Goal: Task Accomplishment & Management: Manage account settings

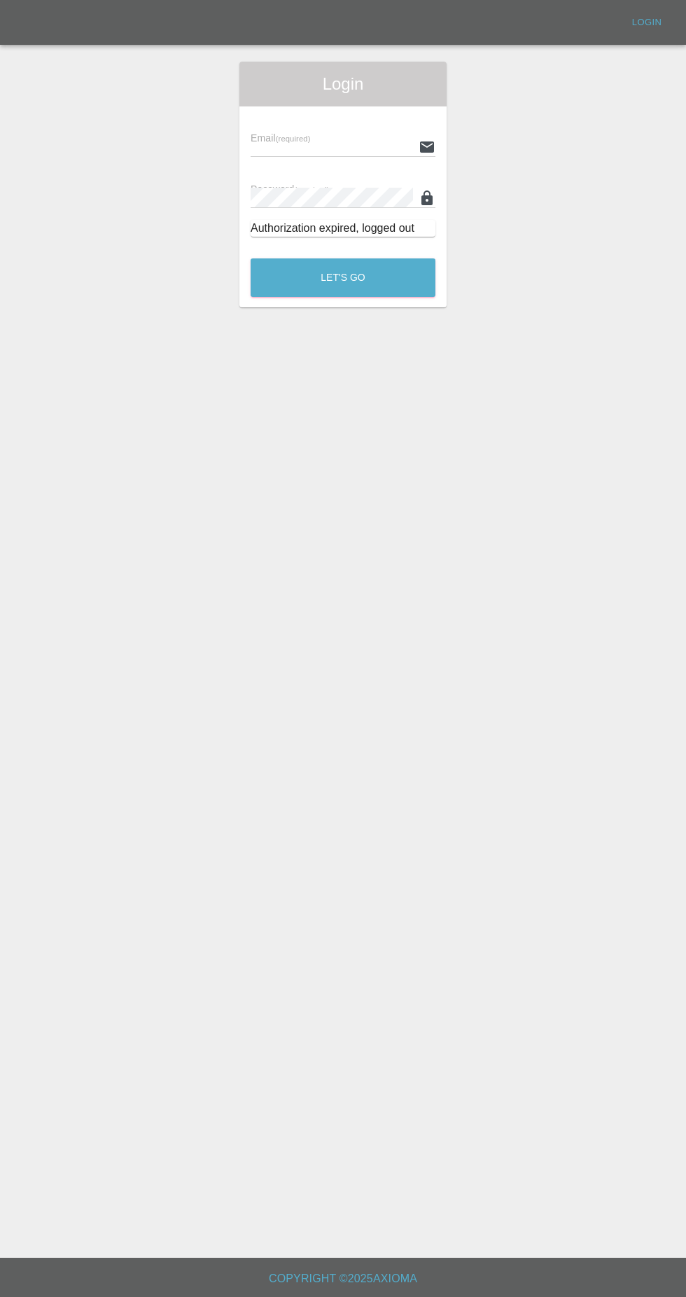
click at [298, 142] on input "text" at bounding box center [332, 147] width 162 height 20
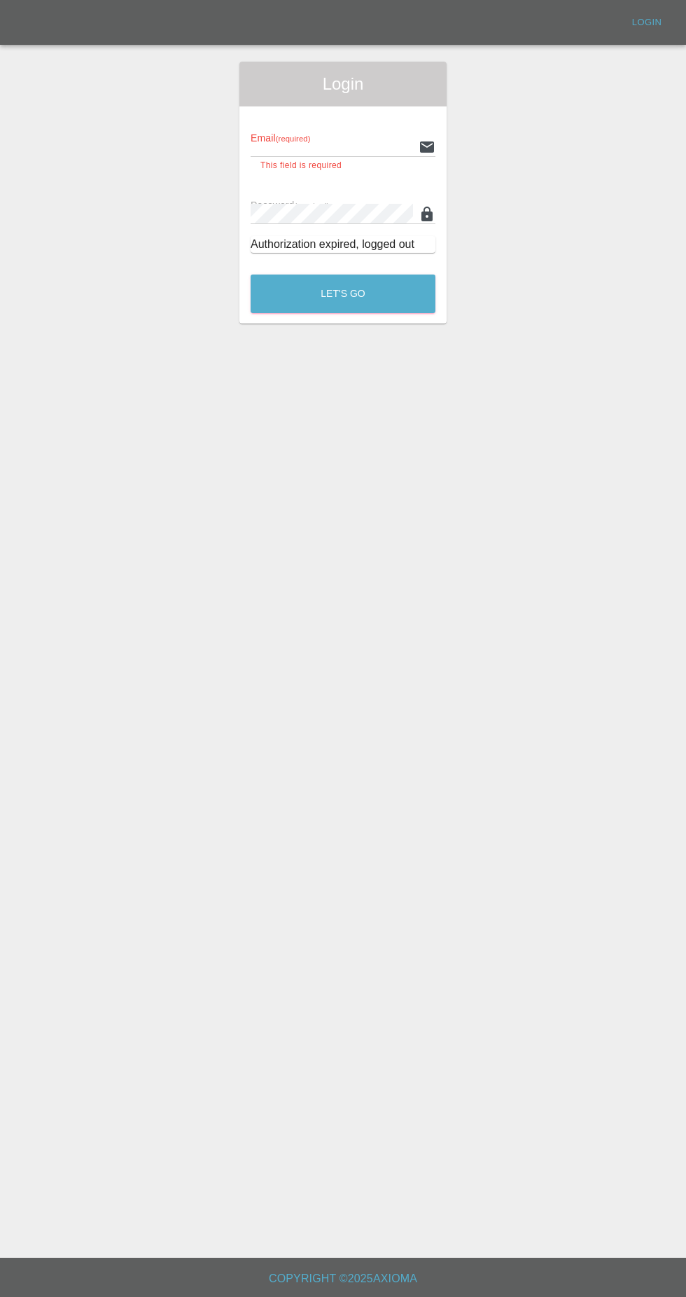
type input "[EMAIL_ADDRESS][DOMAIN_NAME]"
click at [251, 274] on button "Let's Go" at bounding box center [343, 293] width 185 height 39
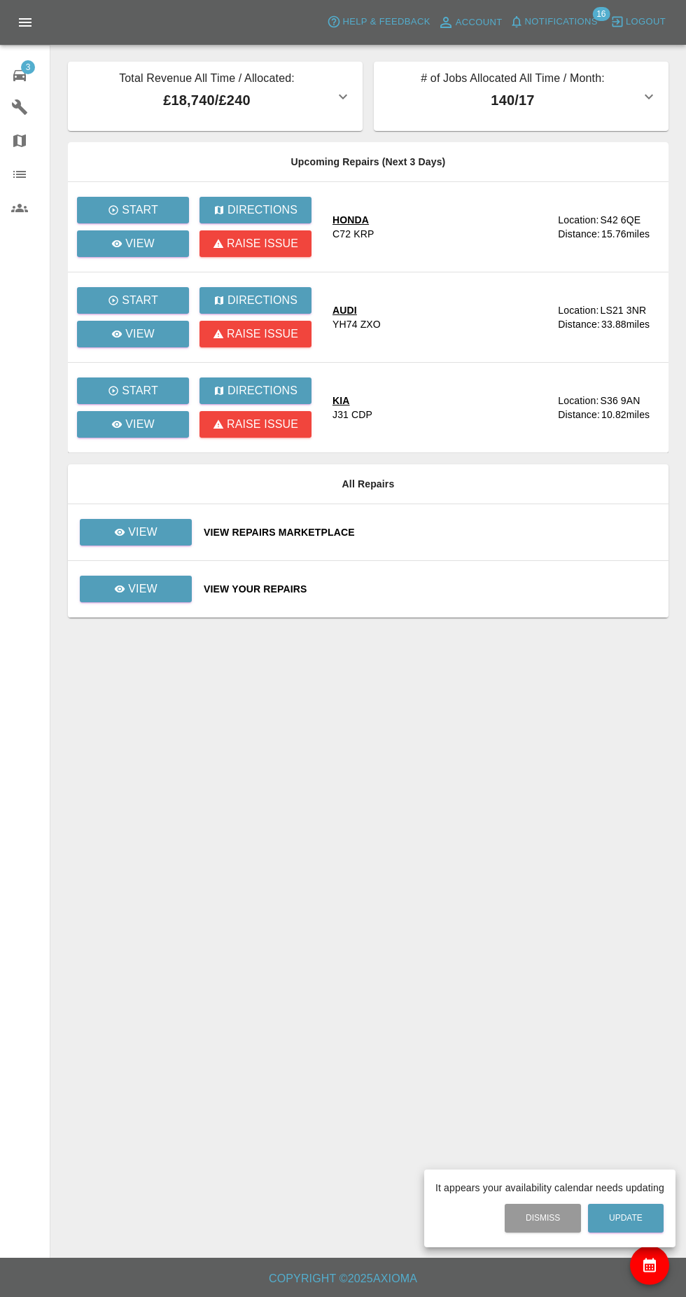
click at [146, 592] on div at bounding box center [343, 648] width 686 height 1297
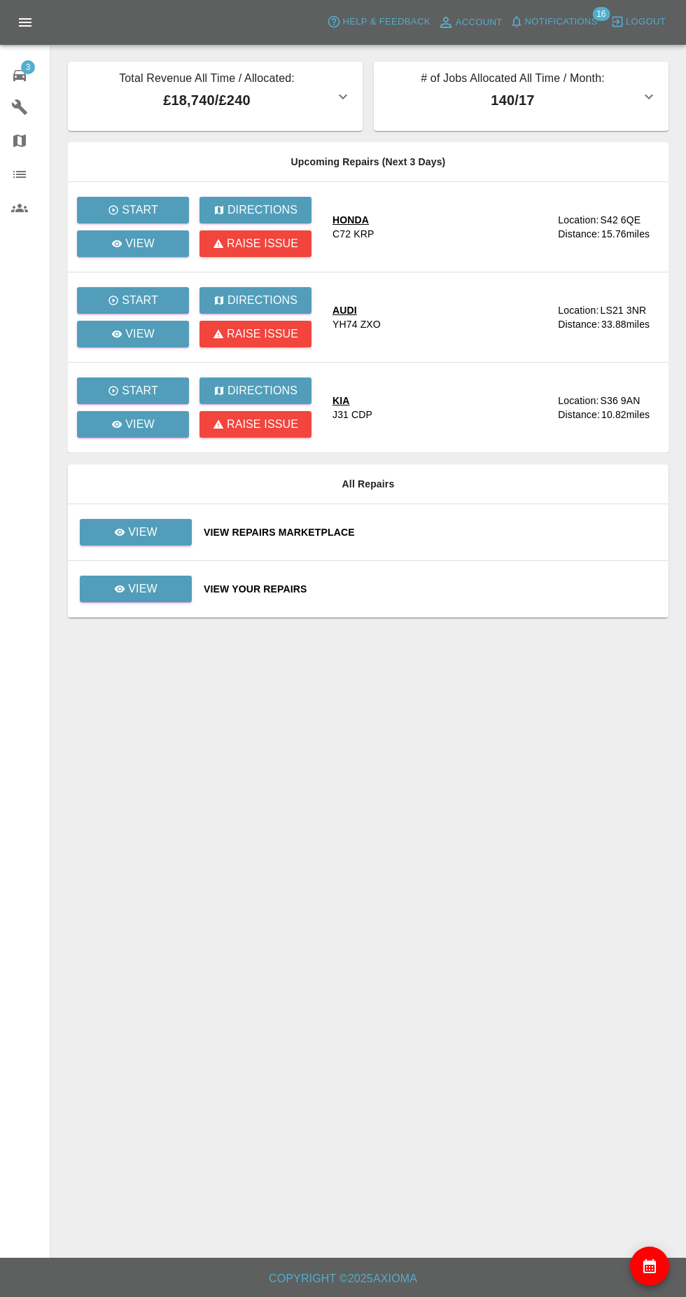
click at [547, 14] on span "Notifications" at bounding box center [561, 22] width 73 height 16
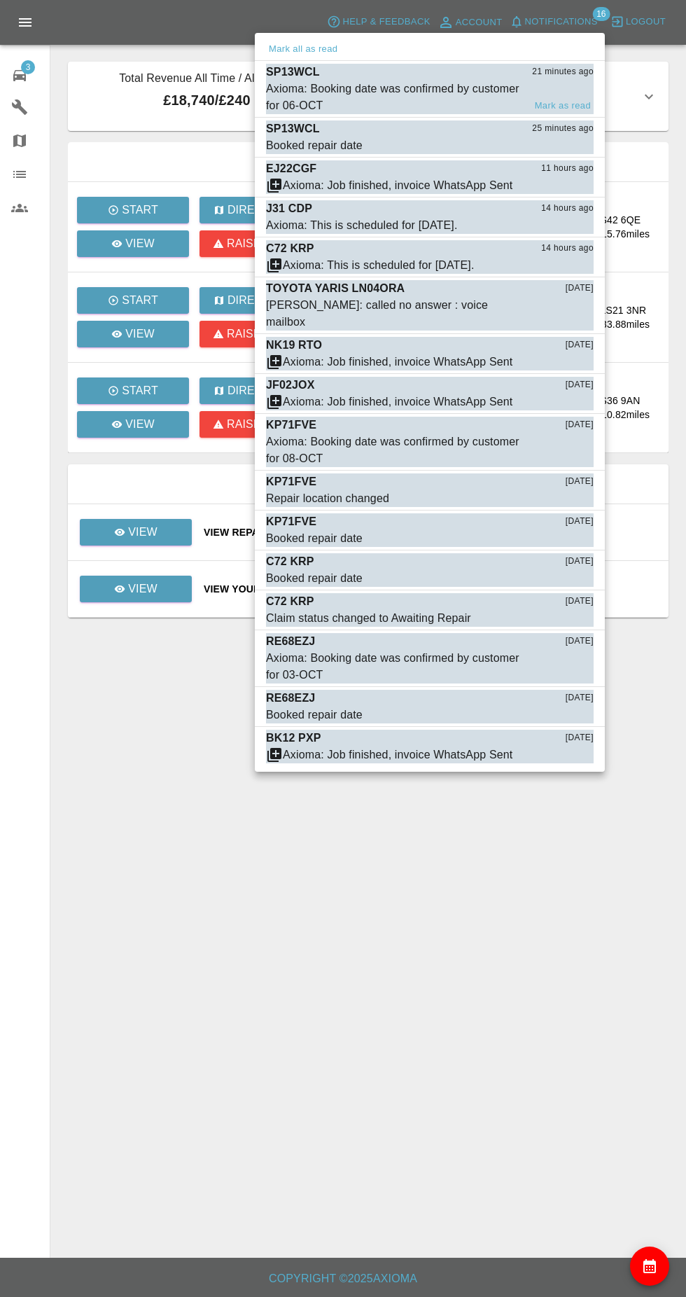
click at [304, 92] on div "Axioma: Booking date was confirmed by customer for 06-OCT" at bounding box center [395, 98] width 258 height 34
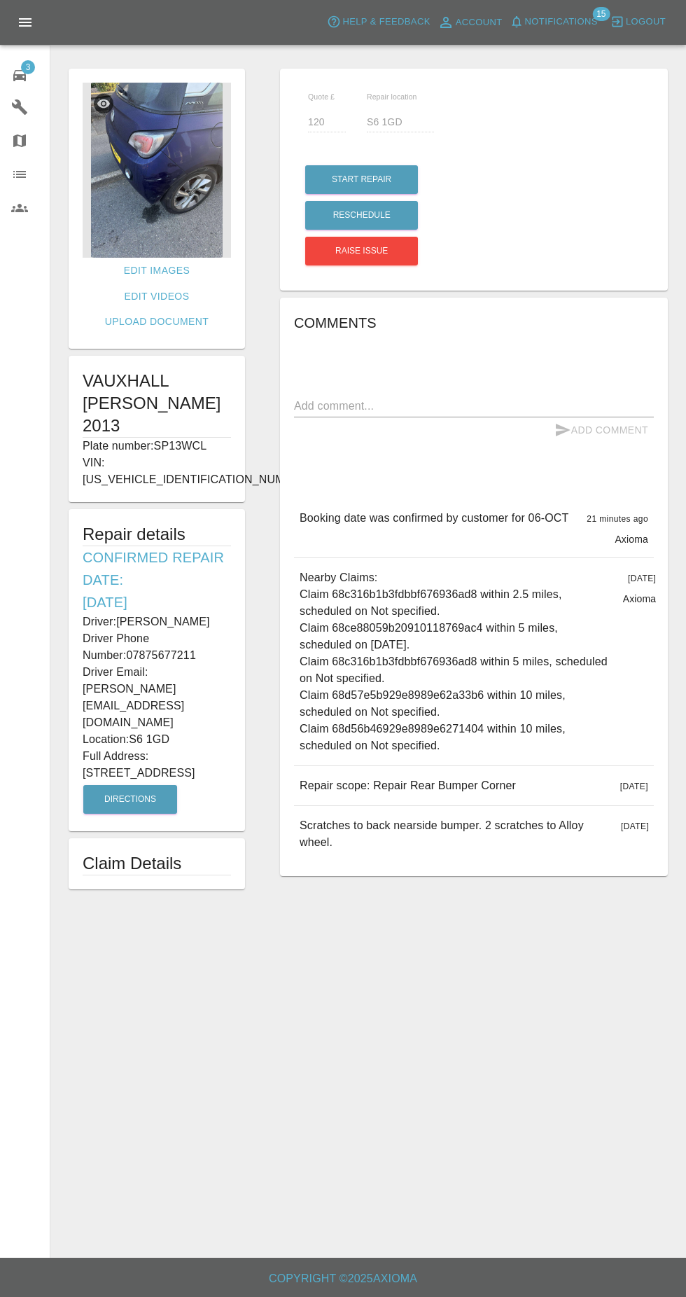
copy div "Driver: [PERSON_NAME] Driver Phone Number: 07875677211 Driver Email: [PERSON_NA…"
